Goal: Navigation & Orientation: Find specific page/section

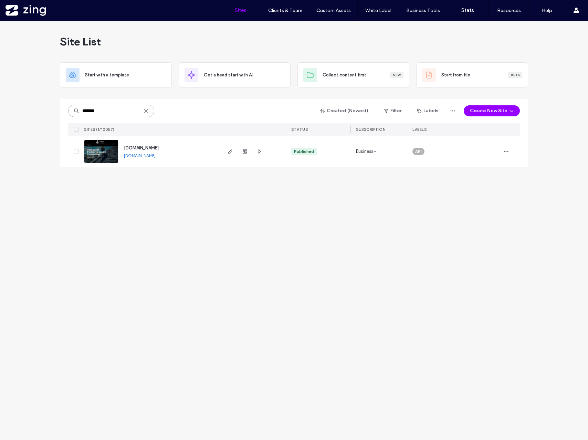
drag, startPoint x: 97, startPoint y: 110, endPoint x: 64, endPoint y: 110, distance: 32.7
click at [64, 110] on div "******* Created (Newest) Filter Labels Create New Site SITES (1/10057) STATUS S…" at bounding box center [294, 133] width 468 height 69
type input "*****"
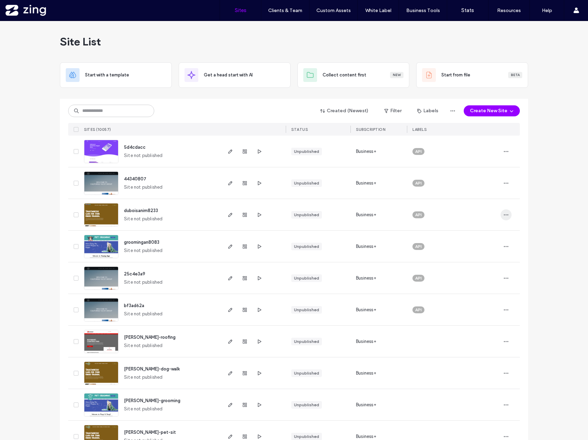
click at [504, 215] on icon "button" at bounding box center [507, 215] width 6 height 6
click at [470, 302] on span "Delete Site" at bounding box center [472, 302] width 23 height 7
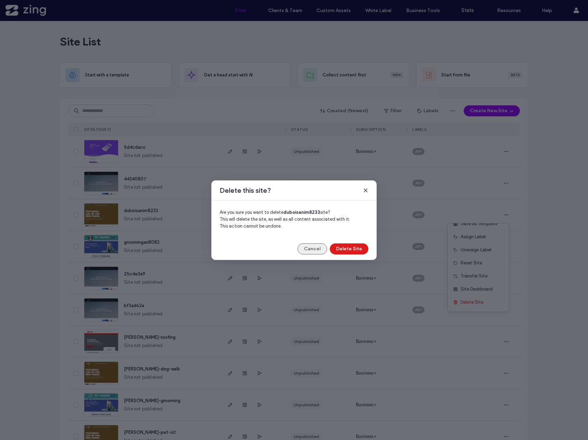
click at [313, 244] on button "Cancel" at bounding box center [313, 249] width 30 height 11
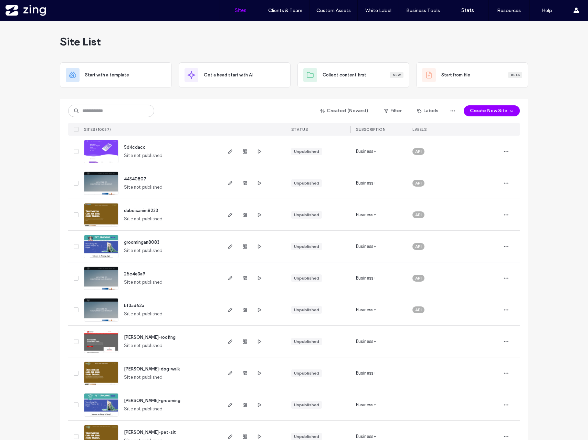
click at [177, 100] on div "Created (Newest) Filter Labels Create New Site SITES (10057) STATUS SUBSCRIPTIO…" at bounding box center [294, 117] width 452 height 37
click at [97, 110] on input at bounding box center [111, 111] width 86 height 12
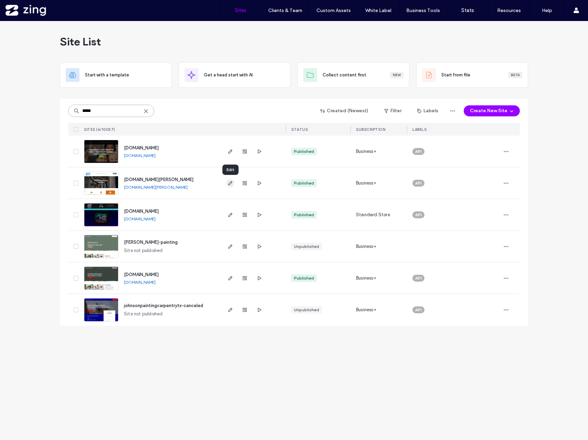
type input "*****"
click at [234, 183] on span "button" at bounding box center [230, 183] width 8 height 8
click at [113, 110] on input "*****" at bounding box center [111, 111] width 86 height 12
drag, startPoint x: 107, startPoint y: 115, endPoint x: 52, endPoint y: 108, distance: 55.2
click at [52, 108] on div "Site List Start with a template Get a head start with AI Collect content first …" at bounding box center [294, 230] width 588 height 419
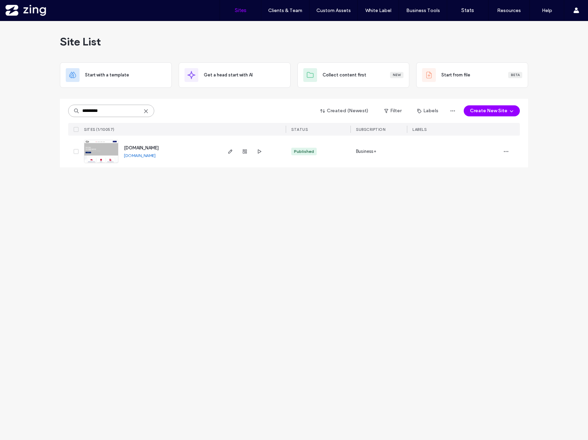
drag, startPoint x: 110, startPoint y: 111, endPoint x: 63, endPoint y: 111, distance: 46.8
click at [66, 111] on div "********* Created (Newest) Filter Labels Create New Site SITES (1/10057) STATUS…" at bounding box center [294, 133] width 468 height 69
type input "****"
click at [229, 151] on icon "button" at bounding box center [231, 152] width 6 height 6
drag, startPoint x: 106, startPoint y: 116, endPoint x: 69, endPoint y: 111, distance: 37.7
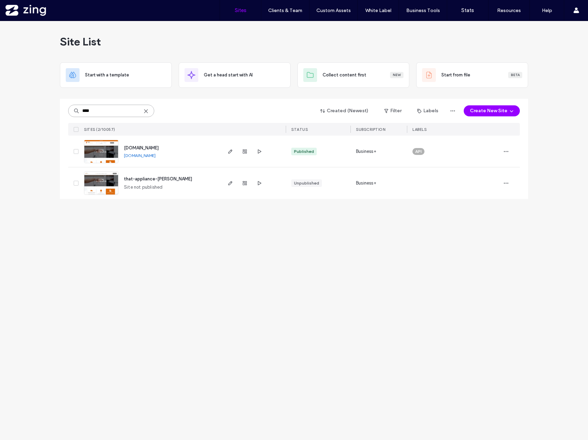
click at [69, 111] on input "****" at bounding box center [111, 111] width 86 height 12
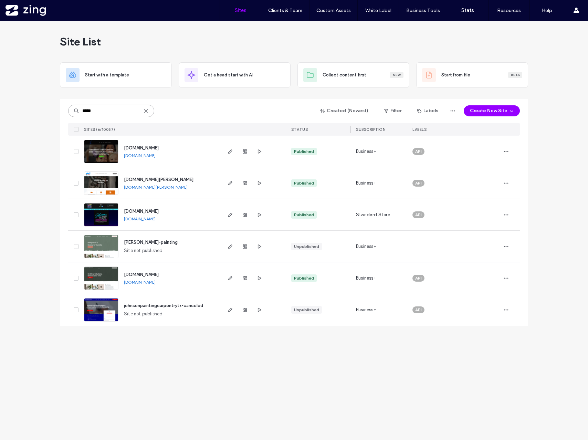
click at [113, 108] on input "*****" at bounding box center [111, 111] width 86 height 12
drag, startPoint x: 104, startPoint y: 109, endPoint x: 34, endPoint y: 107, distance: 70.3
click at [34, 107] on div "Site List Start with a template Get a head start with AI Collect content first …" at bounding box center [294, 230] width 588 height 419
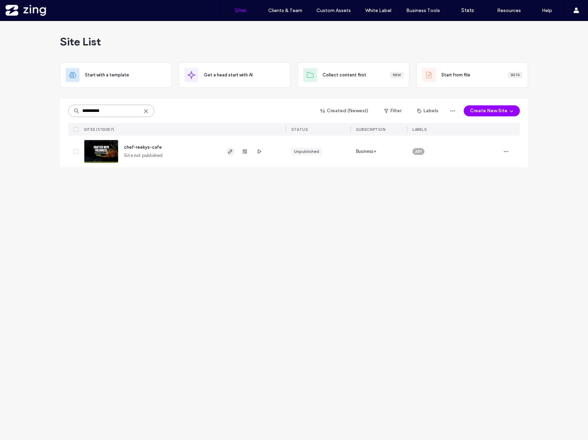
type input "**********"
click at [229, 152] on use "button" at bounding box center [230, 151] width 4 height 4
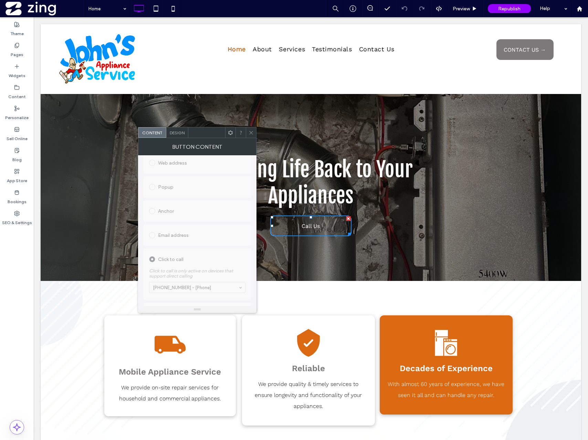
scroll to position [153, 0]
click at [252, 135] on icon at bounding box center [251, 132] width 5 height 5
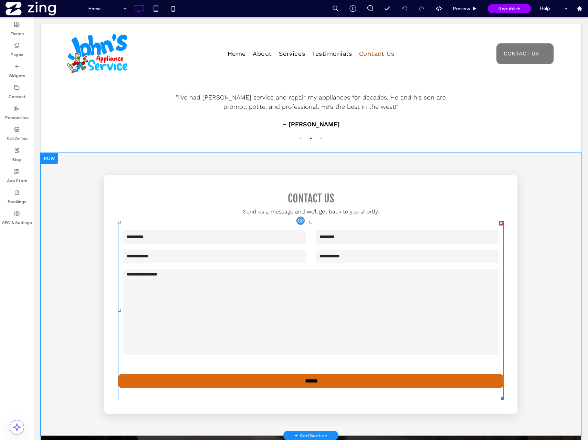
scroll to position [1398, 0]
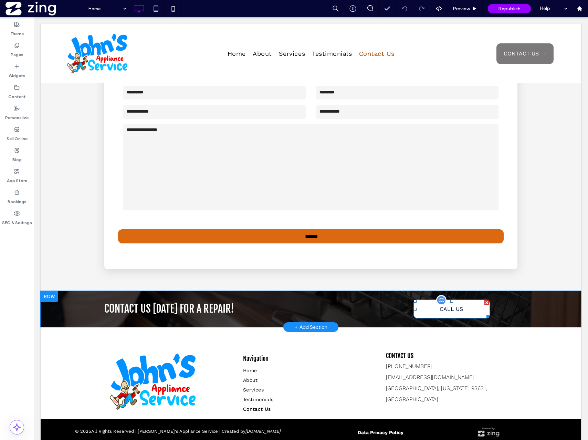
click at [445, 300] on span "CALL US" at bounding box center [451, 309] width 23 height 18
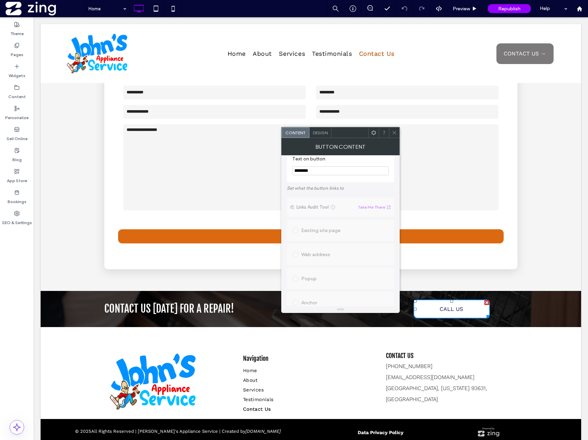
scroll to position [153, 0]
click at [393, 135] on icon at bounding box center [394, 132] width 5 height 5
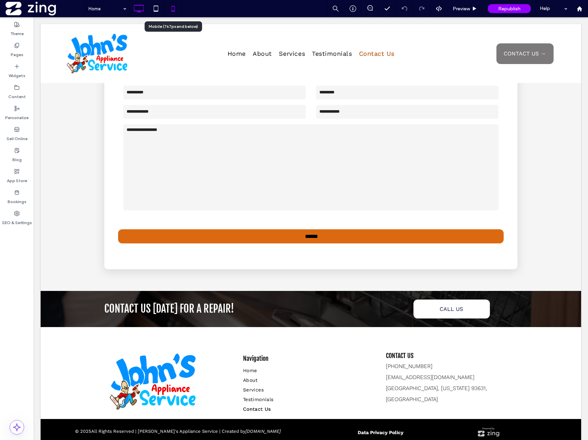
click at [180, 11] on div at bounding box center [173, 9] width 17 height 14
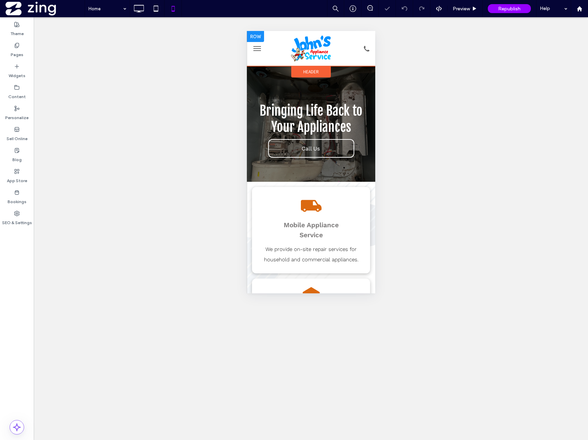
scroll to position [0, 0]
click at [364, 51] on icon at bounding box center [366, 48] width 10 height 9
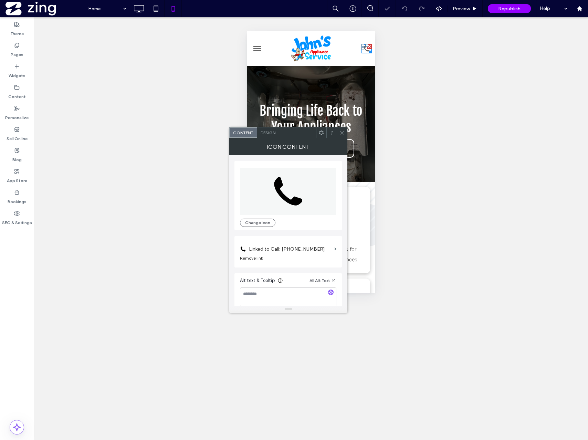
scroll to position [7, 0]
click at [297, 243] on label "Linked to Call: 555-555-5555" at bounding box center [290, 242] width 83 height 13
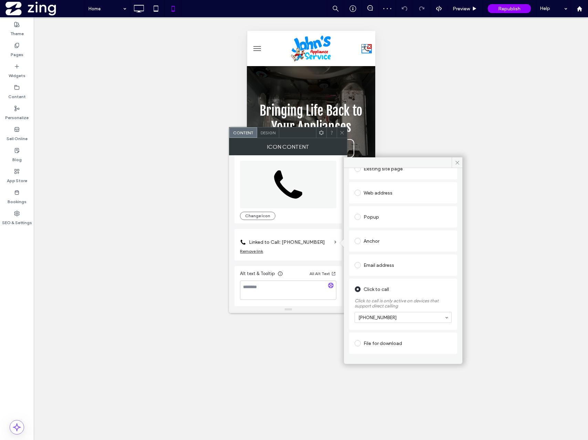
scroll to position [49, 0]
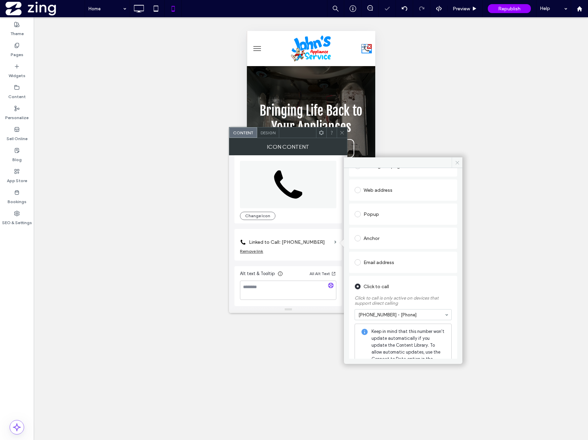
click at [457, 163] on use at bounding box center [457, 162] width 3 height 3
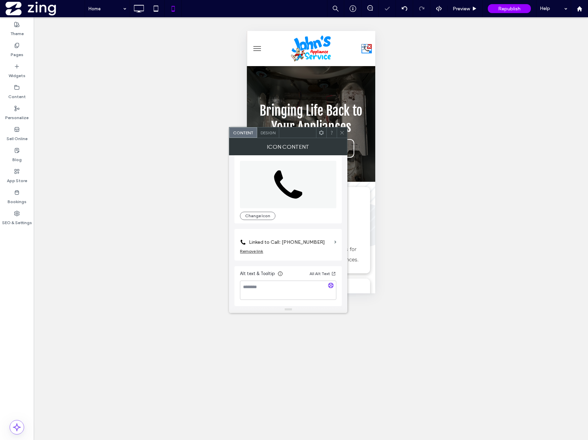
click at [343, 133] on icon at bounding box center [342, 132] width 5 height 5
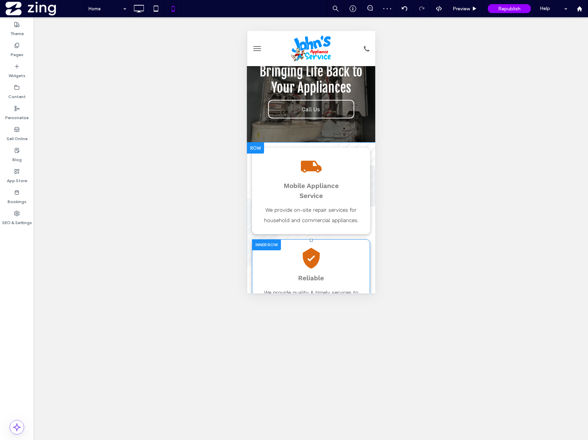
scroll to position [23, 0]
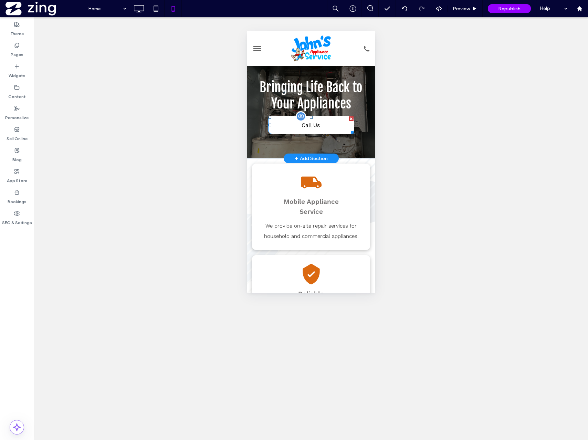
click at [307, 126] on span "Call Us" at bounding box center [310, 125] width 18 height 18
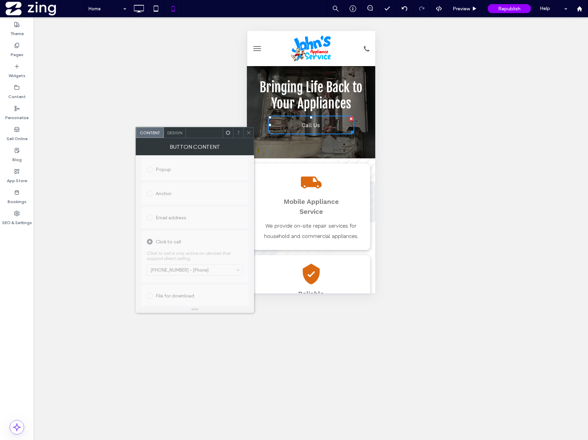
scroll to position [153, 0]
click at [247, 131] on icon at bounding box center [248, 132] width 5 height 5
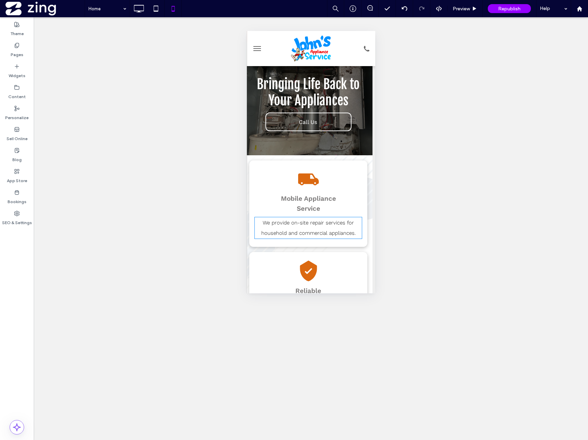
scroll to position [0, 3]
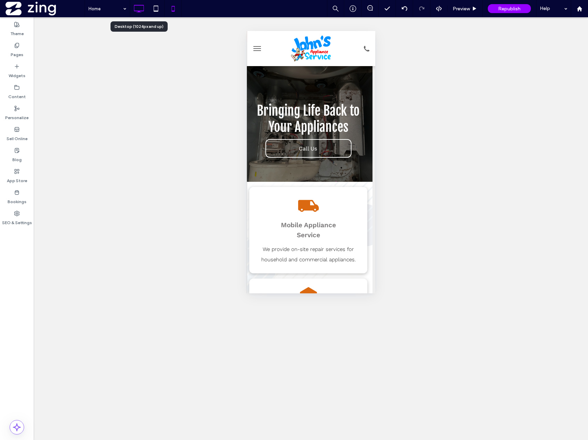
click at [140, 2] on icon at bounding box center [139, 9] width 14 height 14
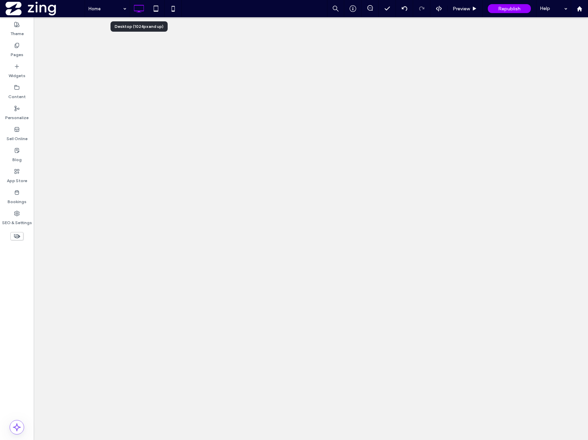
scroll to position [0, 0]
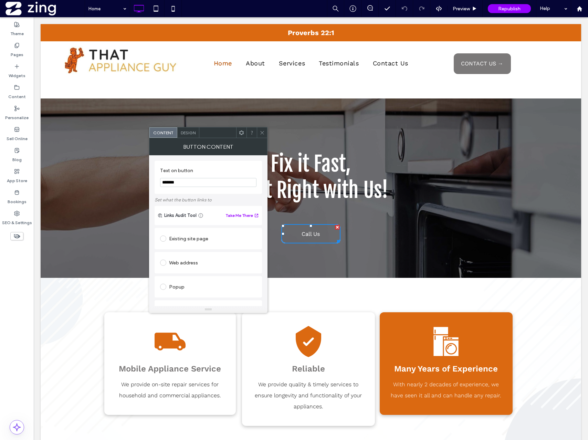
scroll to position [118, 0]
click at [262, 132] on icon at bounding box center [262, 132] width 5 height 5
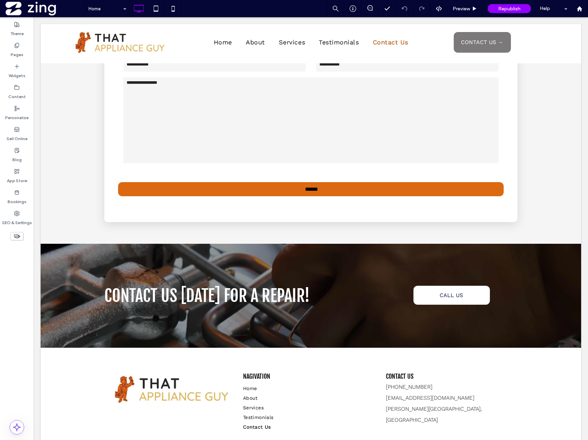
scroll to position [1236, 0]
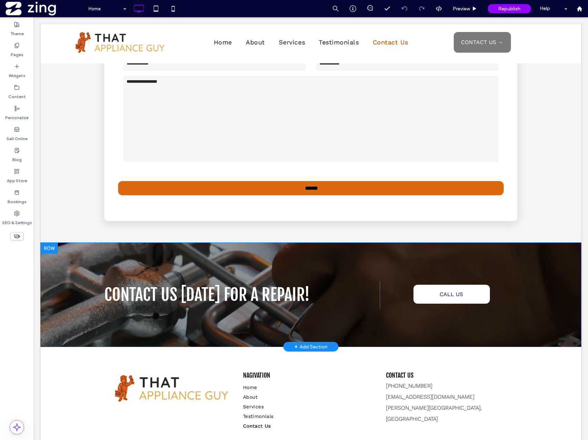
click at [471, 285] on link "CALL US" at bounding box center [452, 294] width 76 height 19
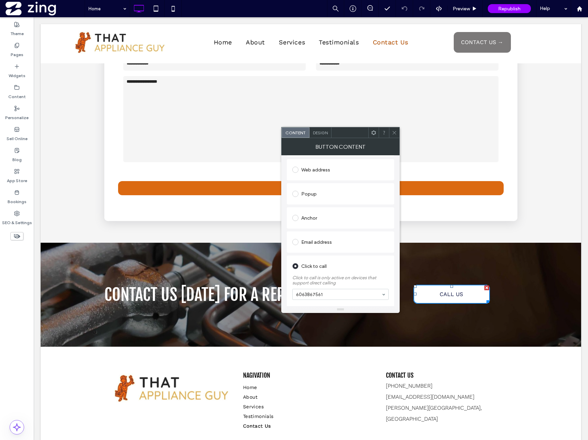
scroll to position [118, 0]
click at [393, 136] on span at bounding box center [394, 132] width 5 height 10
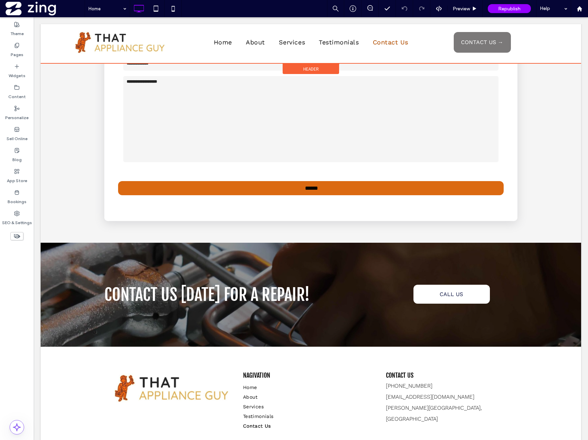
click at [472, 31] on div at bounding box center [311, 43] width 541 height 39
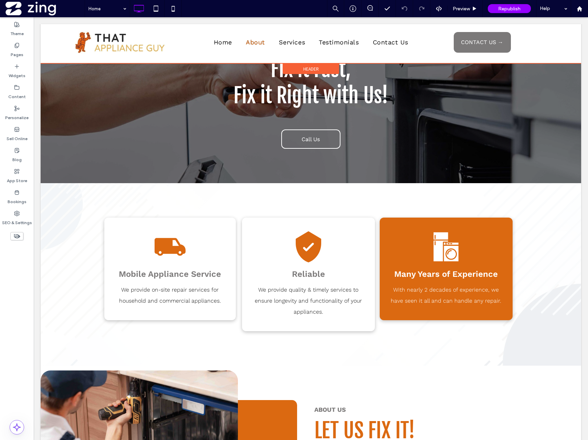
click at [472, 48] on div at bounding box center [311, 43] width 541 height 39
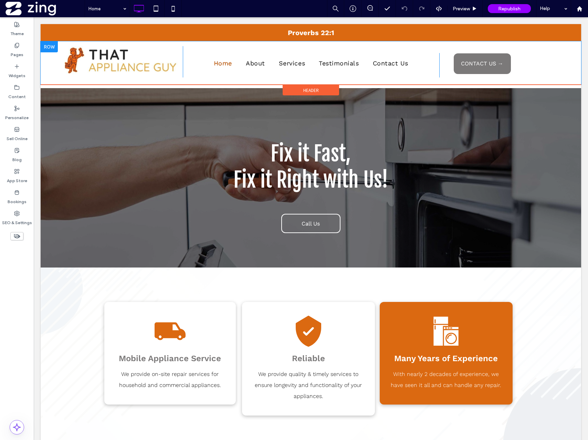
scroll to position [0, 0]
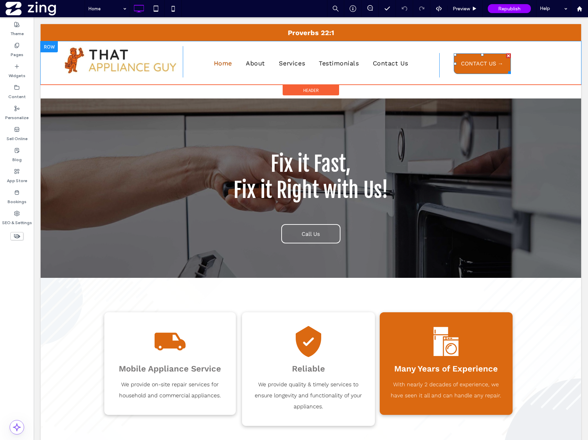
click at [473, 62] on span "CONTACT US →" at bounding box center [482, 64] width 42 height 18
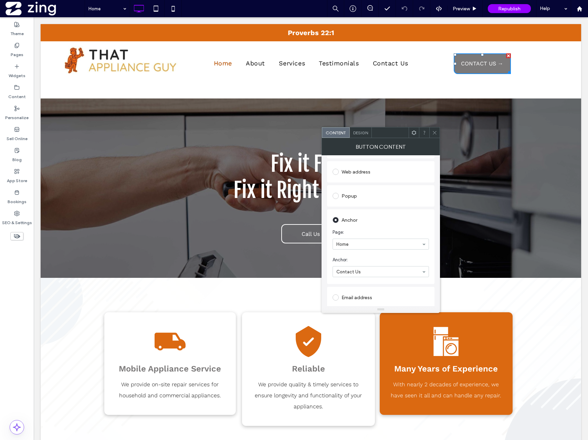
scroll to position [96, 0]
click at [433, 133] on icon at bounding box center [434, 132] width 5 height 5
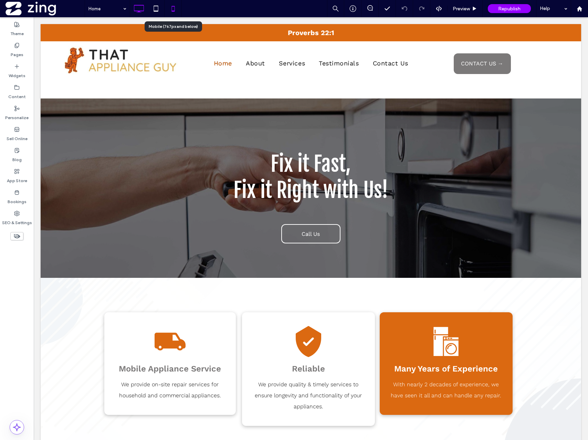
click at [168, 7] on icon at bounding box center [173, 9] width 14 height 14
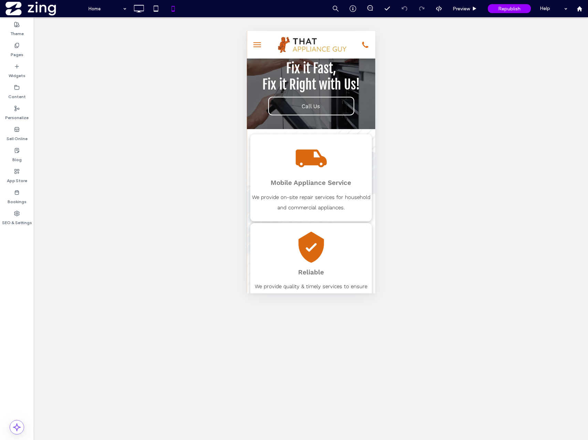
scroll to position [44, 0]
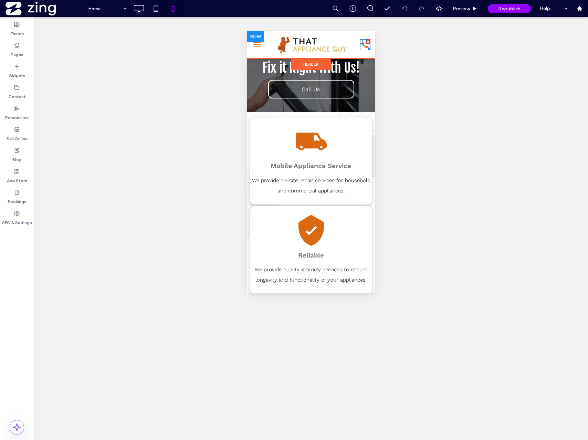
click at [366, 45] on div at bounding box center [367, 47] width 5 height 5
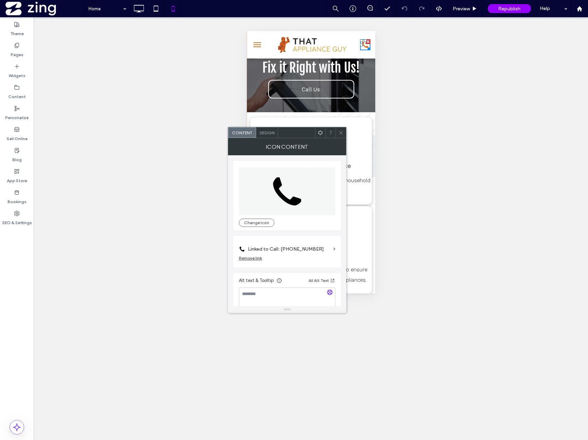
scroll to position [7, 0]
click at [343, 132] on div at bounding box center [341, 132] width 10 height 10
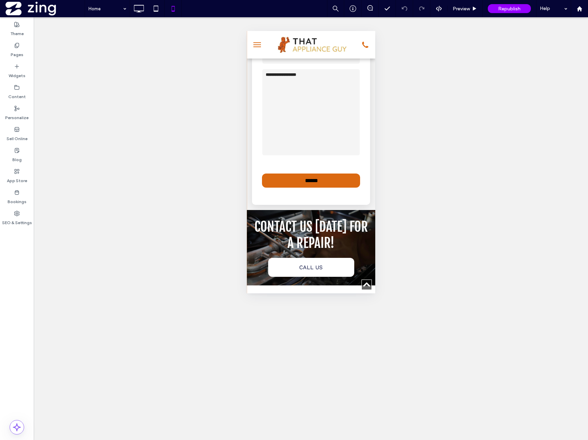
scroll to position [1503, 0]
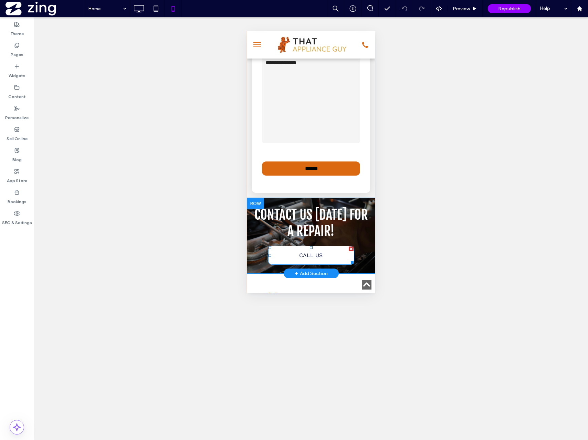
click at [329, 246] on link "CALL US" at bounding box center [311, 255] width 86 height 19
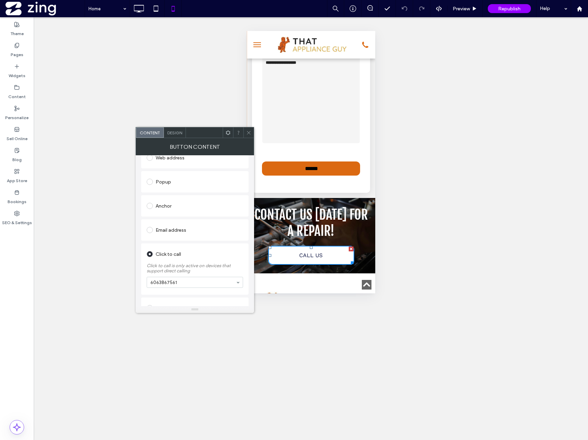
scroll to position [118, 0]
click at [248, 129] on span at bounding box center [248, 132] width 5 height 10
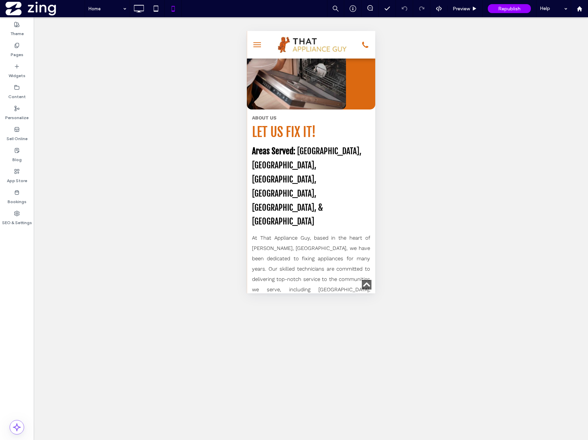
scroll to position [272, 0]
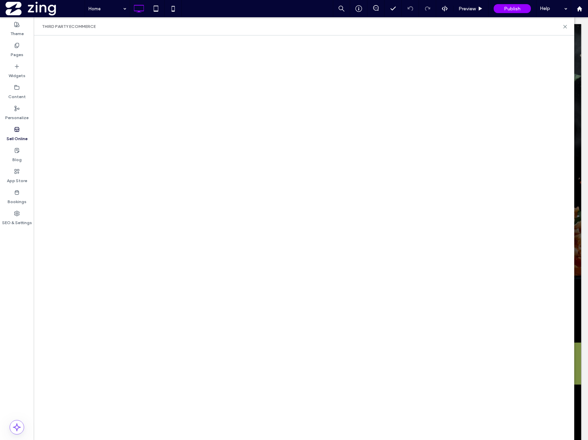
click at [113, 27] on div "Third Party eCommerce" at bounding box center [304, 27] width 524 height 6
